Goal: Check status: Check status

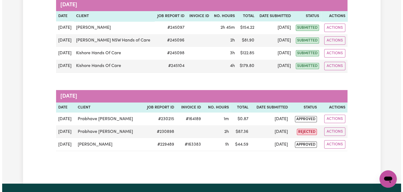
scroll to position [88, 0]
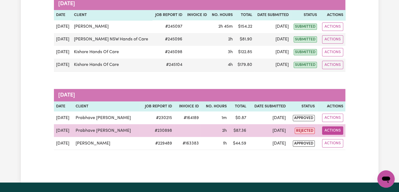
click at [336, 130] on button "Actions" at bounding box center [332, 130] width 21 height 8
drag, startPoint x: 225, startPoint y: 132, endPoint x: 239, endPoint y: 131, distance: 13.8
click at [239, 131] on td "$ 87.36" at bounding box center [239, 130] width 20 height 13
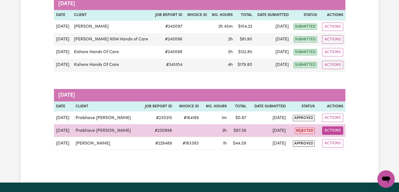
click at [335, 132] on button "Actions" at bounding box center [332, 130] width 21 height 8
click at [340, 143] on link "View Job Report" at bounding box center [347, 143] width 46 height 11
select select "pm"
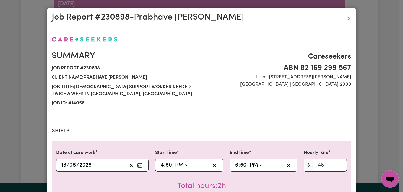
select select "48-Weekday"
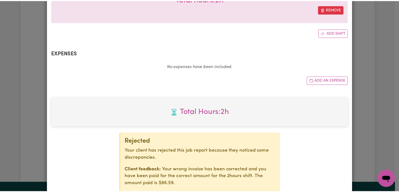
scroll to position [1, 0]
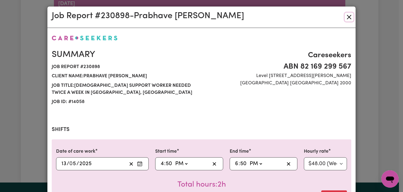
click at [347, 17] on button "Close" at bounding box center [349, 17] width 9 height 9
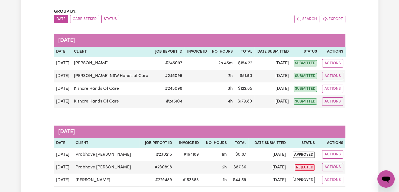
scroll to position [72, 0]
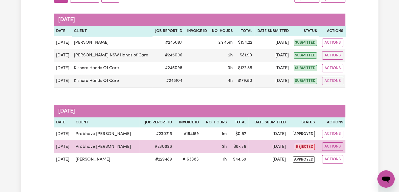
click at [99, 147] on td "Prabhave [PERSON_NAME]" at bounding box center [106, 146] width 66 height 13
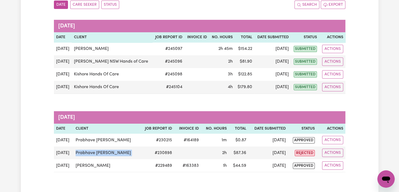
scroll to position [0, 0]
